Goal: Transaction & Acquisition: Subscribe to service/newsletter

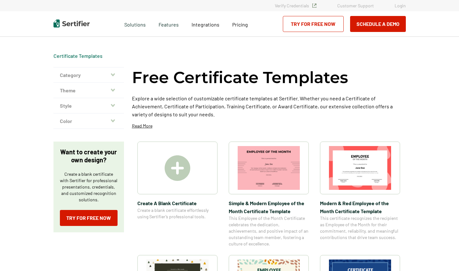
click at [189, 179] on img at bounding box center [177, 169] width 26 height 26
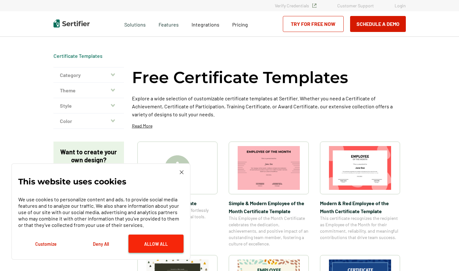
click at [148, 250] on button "Allow All" at bounding box center [155, 244] width 55 height 18
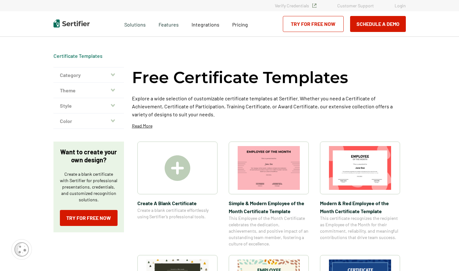
click at [183, 172] on img at bounding box center [177, 169] width 26 height 26
